Goal: Task Accomplishment & Management: Manage account settings

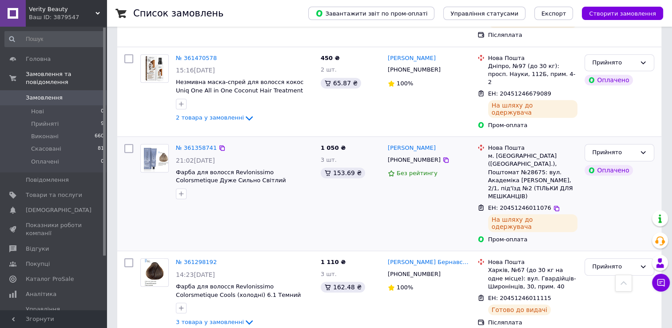
scroll to position [489, 0]
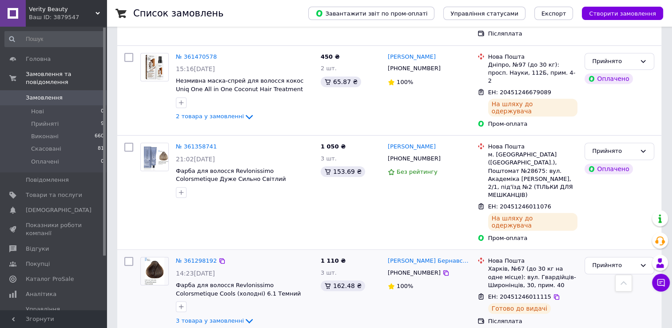
click at [125, 257] on input "checkbox" at bounding box center [128, 261] width 9 height 9
checkbox input "true"
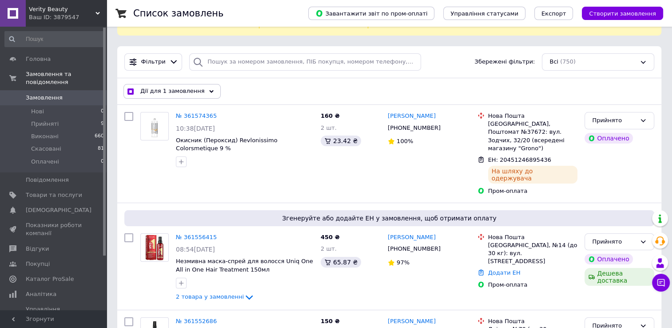
scroll to position [0, 0]
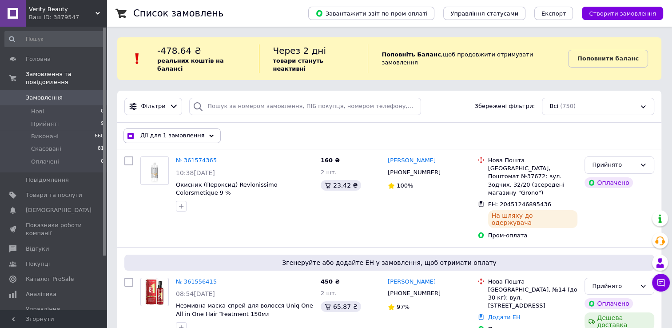
click at [176, 132] on span "Дії для 1 замовлення" at bounding box center [172, 136] width 64 height 8
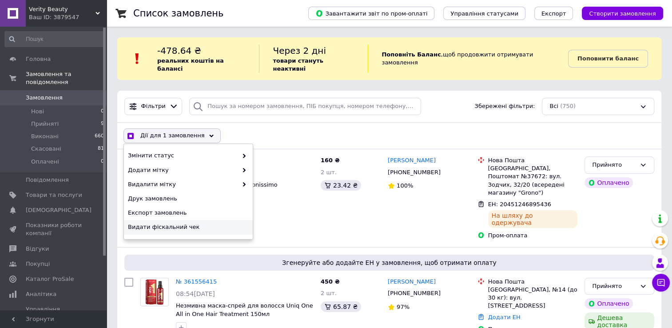
click at [168, 223] on span "Видати фіскальний чек" at bounding box center [187, 227] width 119 height 8
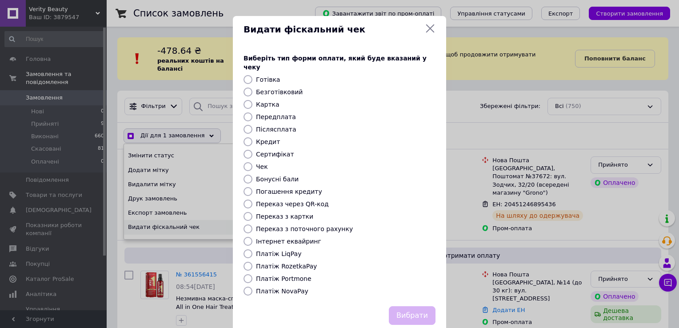
checkbox input "true"
click at [265, 288] on label "Платіж NovaPay" at bounding box center [282, 291] width 52 height 7
click at [252, 287] on input "Платіж NovaPay" at bounding box center [248, 291] width 9 height 9
radio input "true"
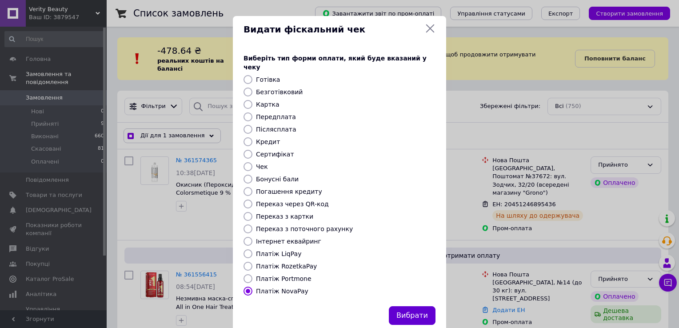
click at [409, 306] on button "Вибрати" at bounding box center [412, 315] width 47 height 19
checkbox input "true"
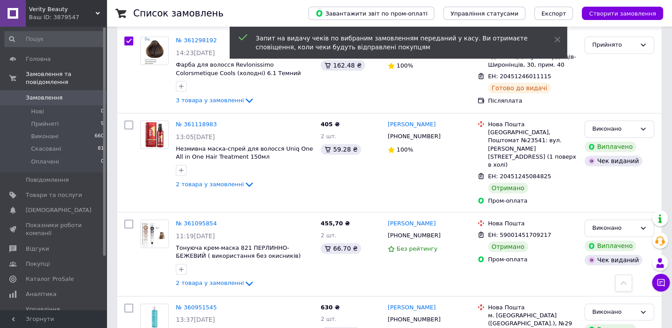
scroll to position [711, 0]
